Goal: Check status: Check status

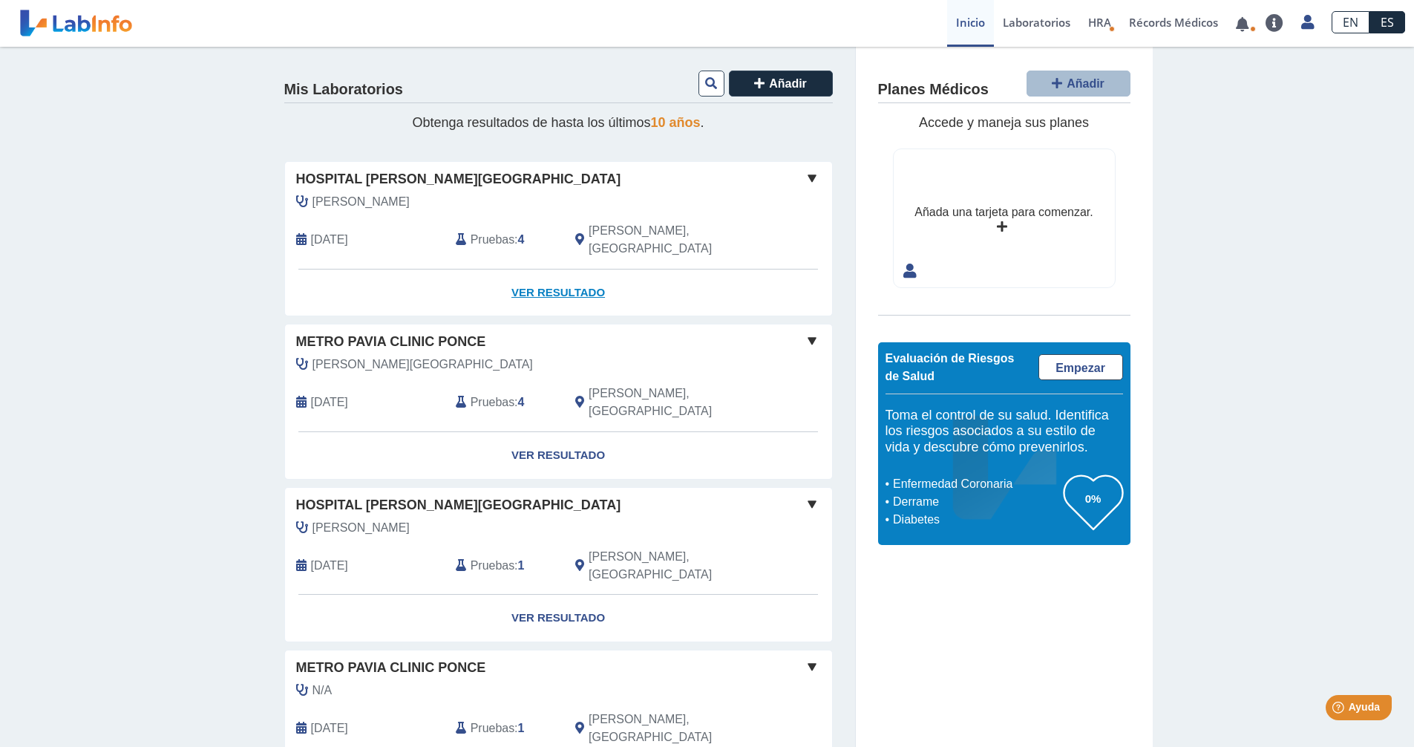
click at [580, 281] on link "Ver Resultado" at bounding box center [558, 292] width 547 height 47
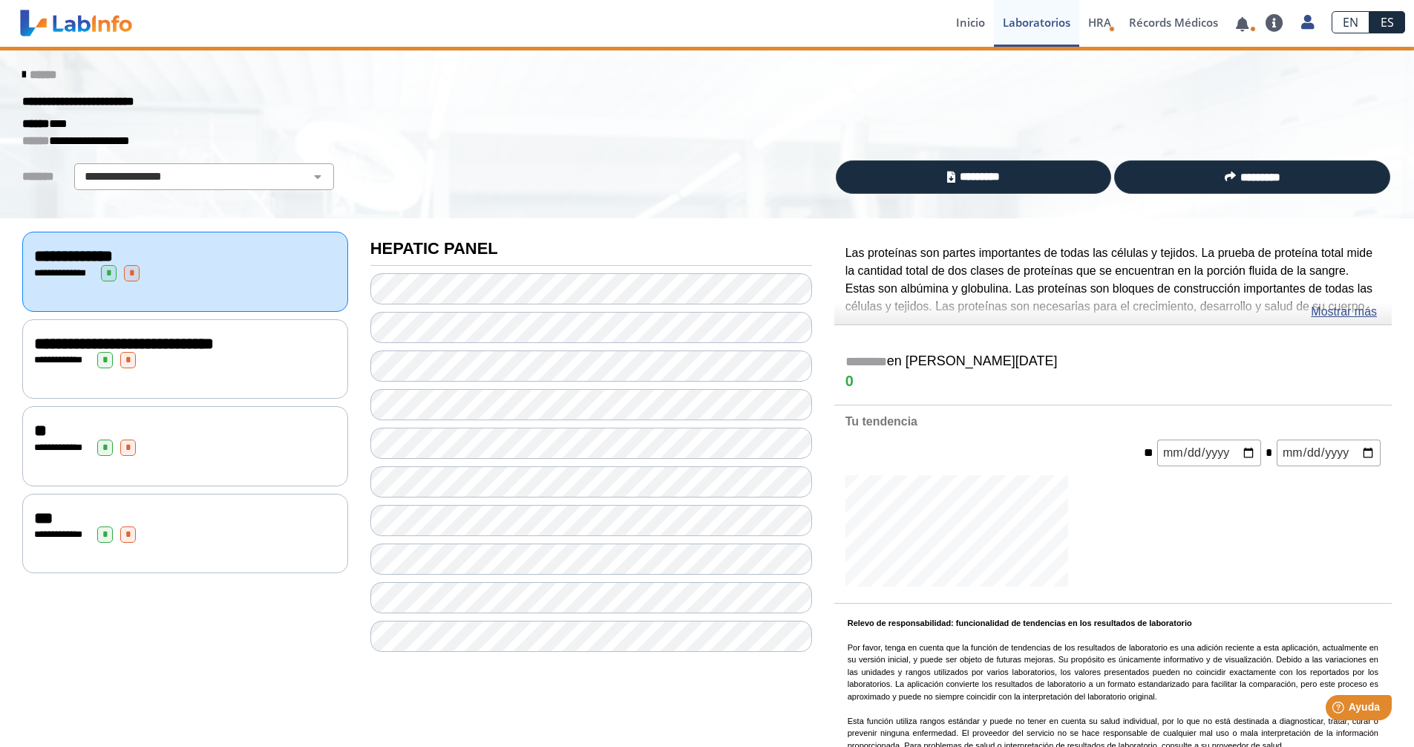
click at [559, 271] on div "**********" at bounding box center [591, 489] width 464 height 542
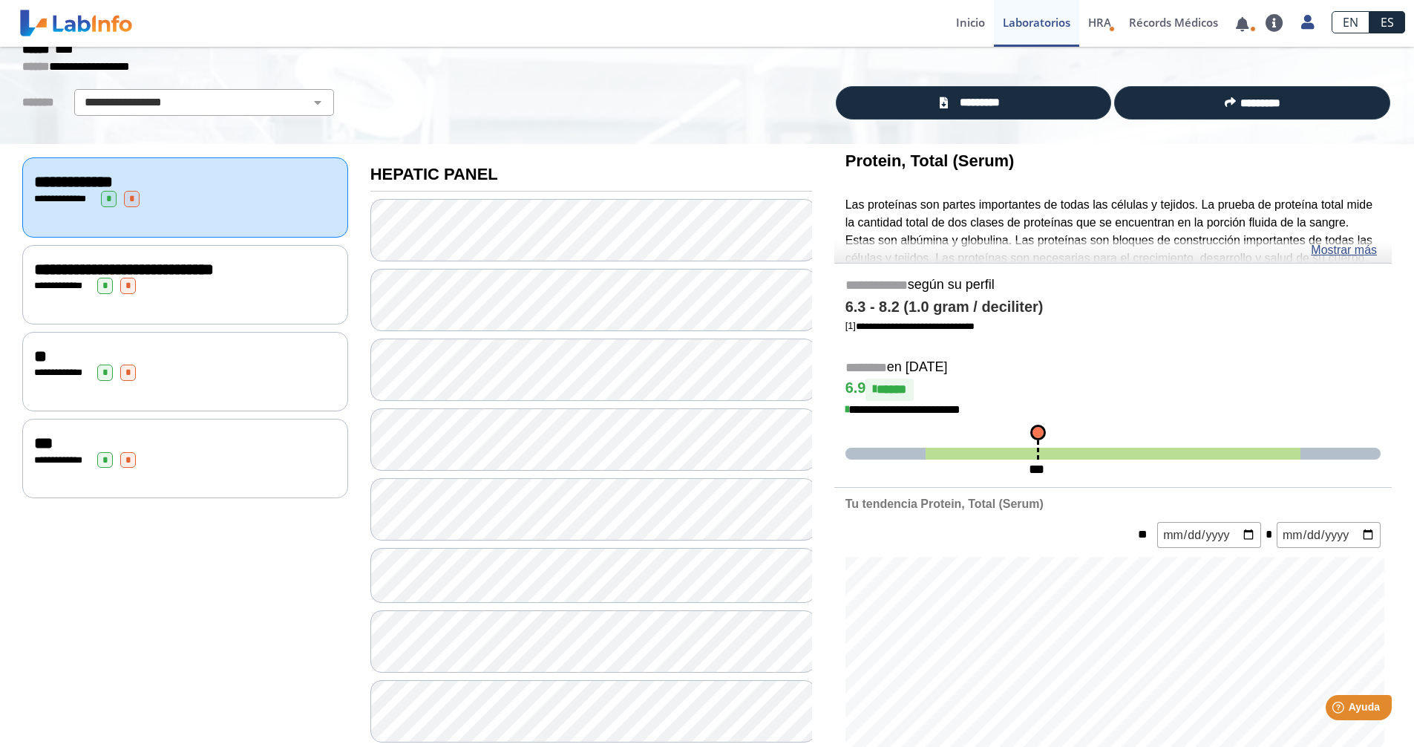
scroll to position [148, 0]
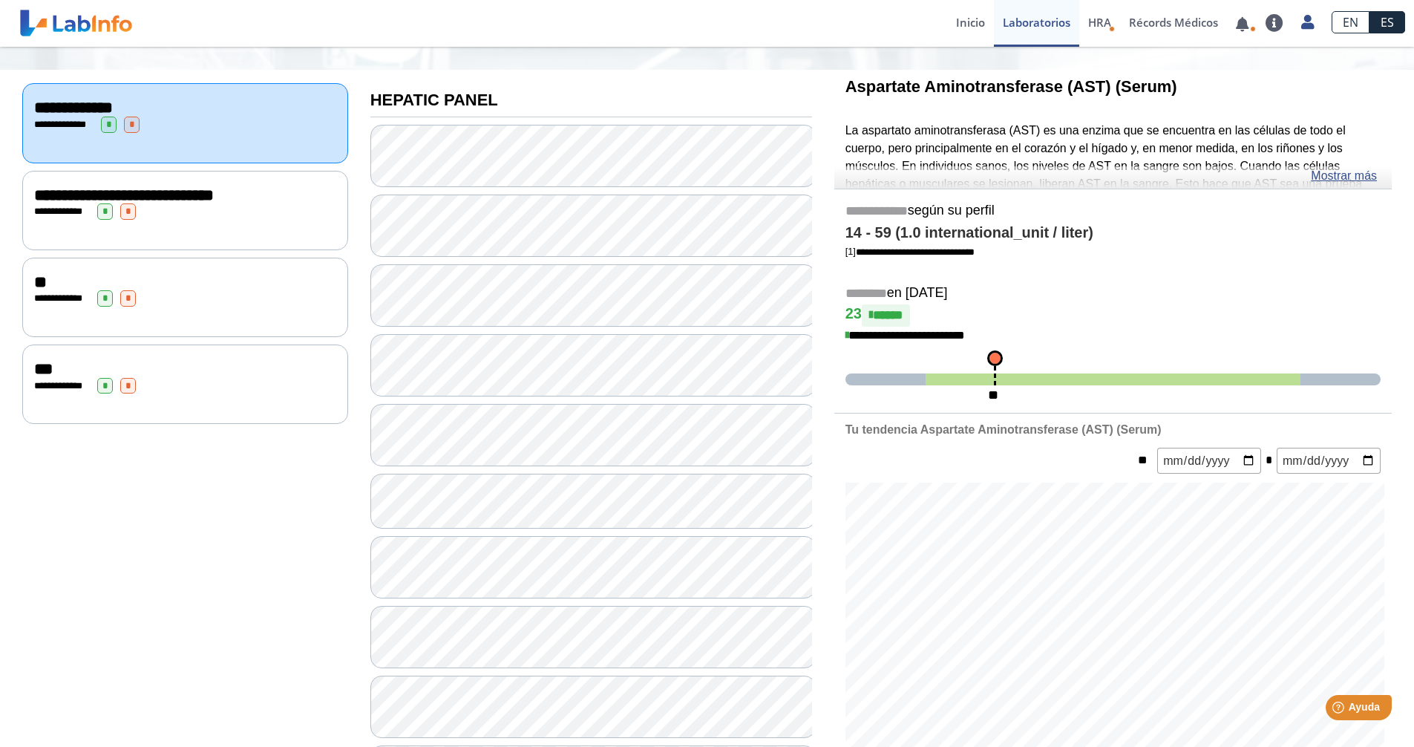
scroll to position [223, 0]
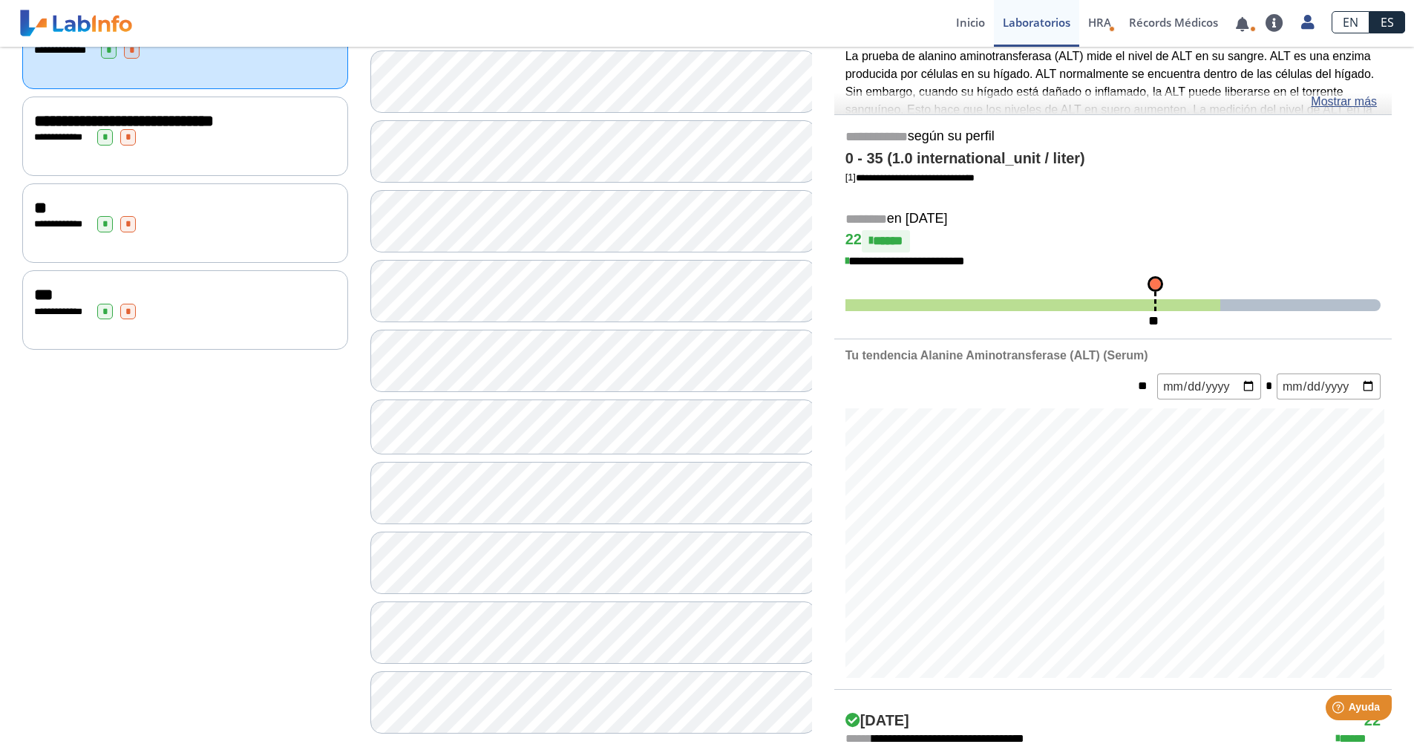
scroll to position [297, 0]
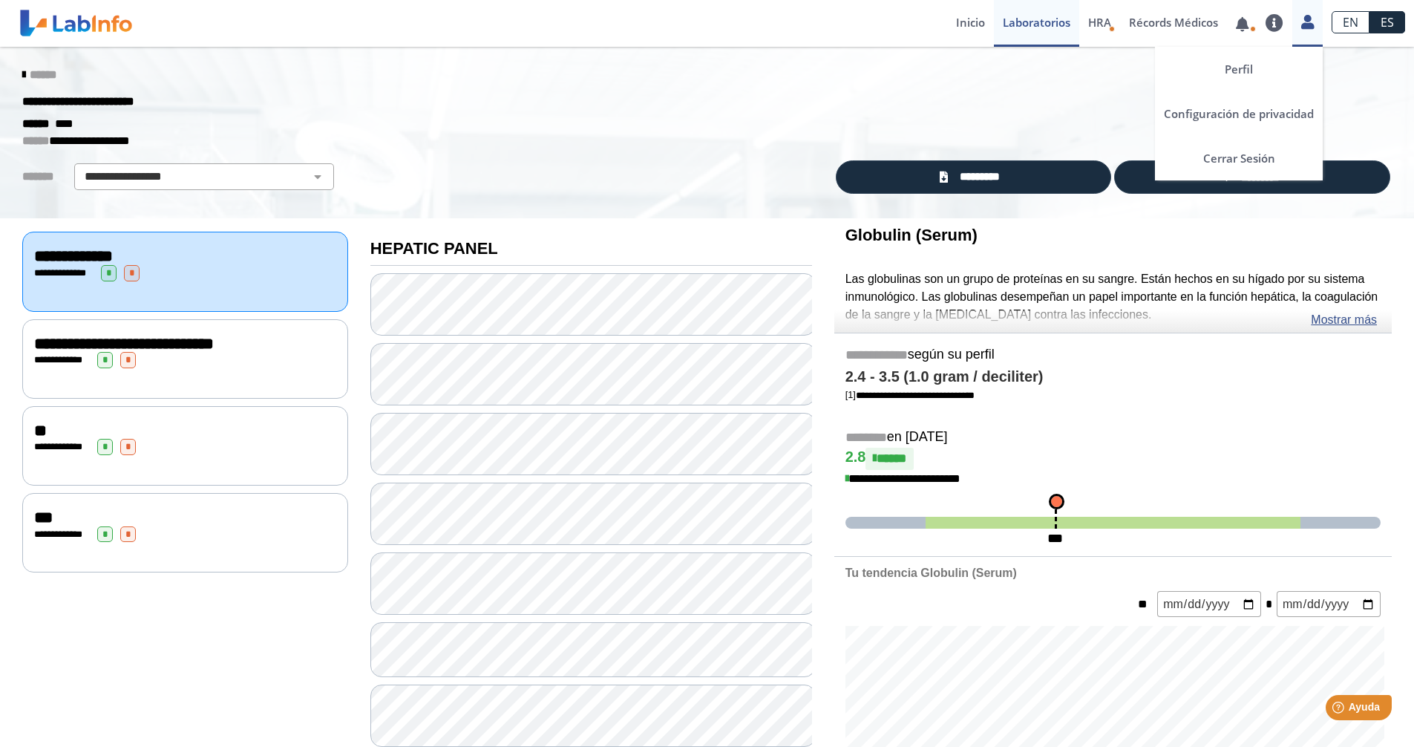
click at [1307, 24] on icon at bounding box center [1307, 21] width 13 height 11
click at [1231, 154] on link "Cerrar Sesión" at bounding box center [1239, 158] width 168 height 45
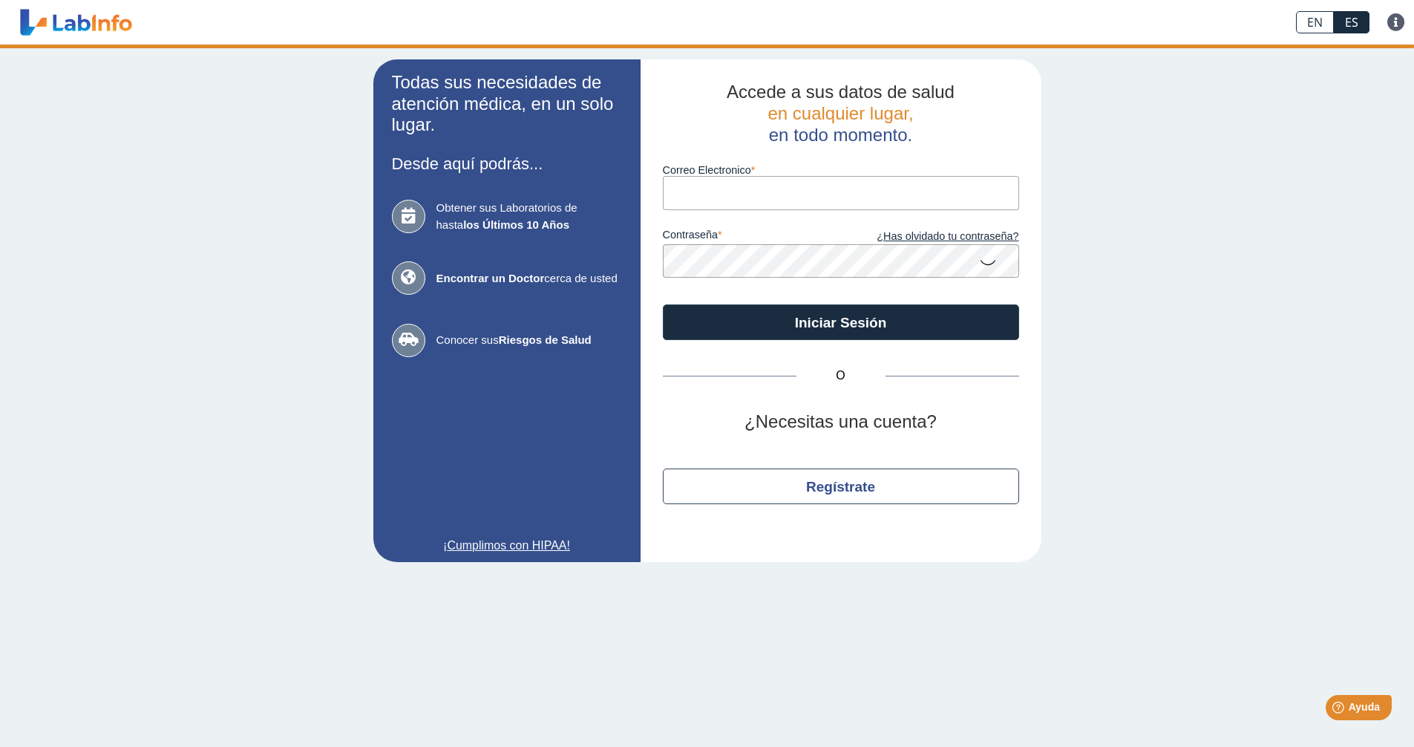
type input "[PERSON_NAME][EMAIL_ADDRESS][DOMAIN_NAME]"
